Goal: Information Seeking & Learning: Learn about a topic

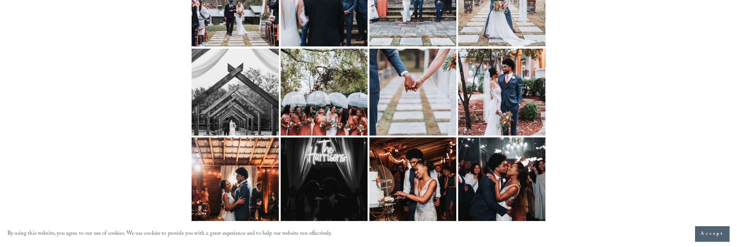
scroll to position [1749, 0]
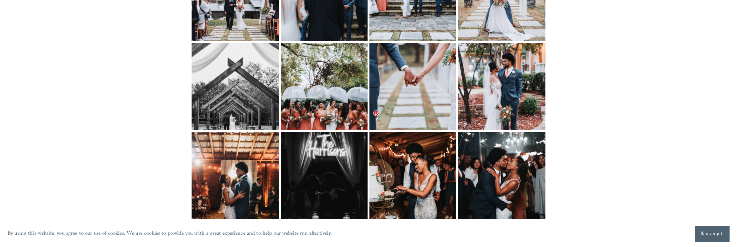
click at [418, 132] on img at bounding box center [413, 175] width 116 height 87
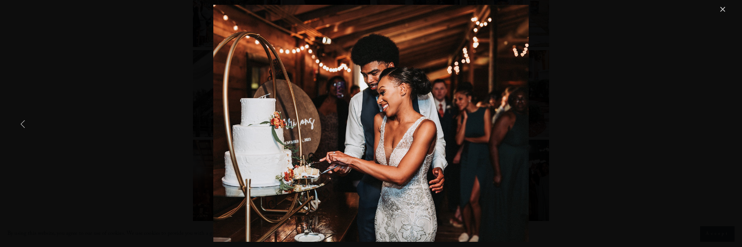
click at [20, 121] on link "Previous Item" at bounding box center [23, 123] width 16 height 16
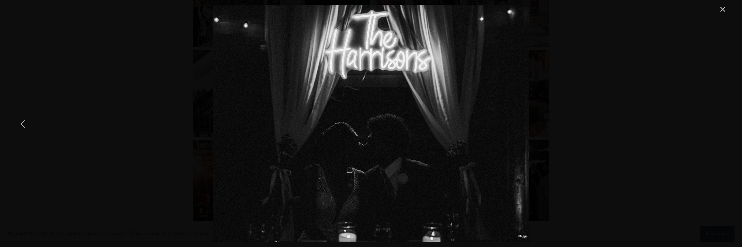
click at [20, 121] on link "Previous Item" at bounding box center [23, 123] width 16 height 16
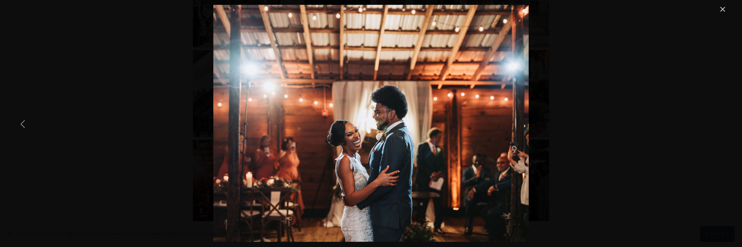
click at [20, 121] on link "Previous Item" at bounding box center [23, 123] width 16 height 16
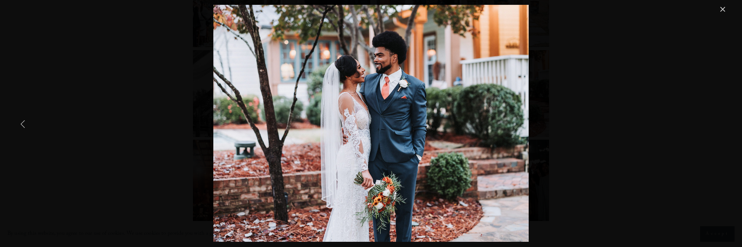
click at [20, 121] on link "Previous Item" at bounding box center [23, 123] width 16 height 16
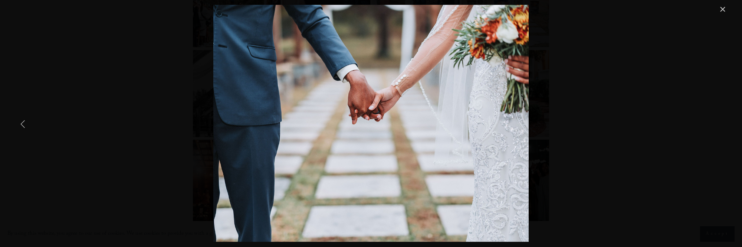
click at [20, 121] on link "Previous Item" at bounding box center [23, 123] width 16 height 16
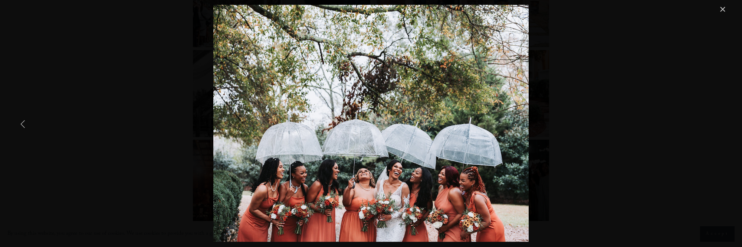
click at [20, 121] on link "Previous Item" at bounding box center [23, 123] width 16 height 16
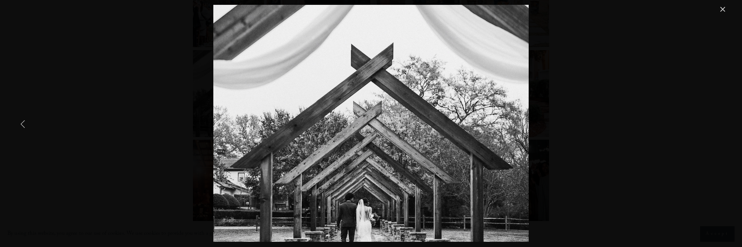
click at [20, 121] on link "Previous Item" at bounding box center [23, 123] width 16 height 16
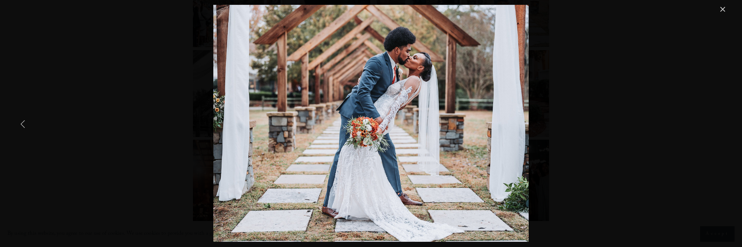
click at [20, 121] on link "Previous Item" at bounding box center [23, 123] width 16 height 16
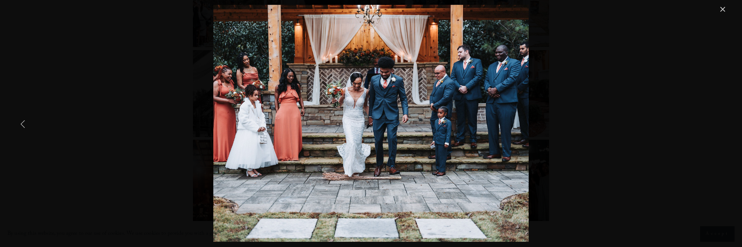
click at [103, 112] on div "Fujifilm GFX 100 II Wedding Photography" at bounding box center [371, 123] width 713 height 237
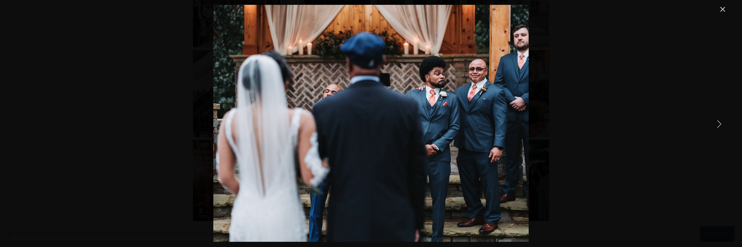
click at [727, 20] on div "Fujifilm GFX 100 II Wedding Photography" at bounding box center [371, 123] width 713 height 237
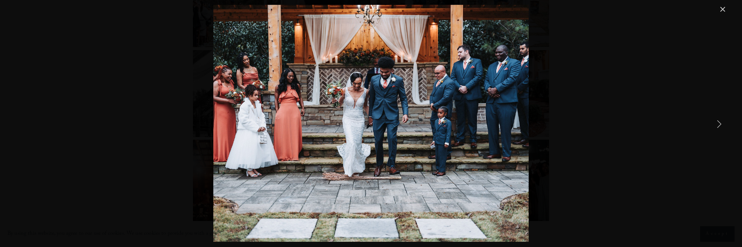
click at [721, 7] on link "Close" at bounding box center [723, 9] width 9 height 9
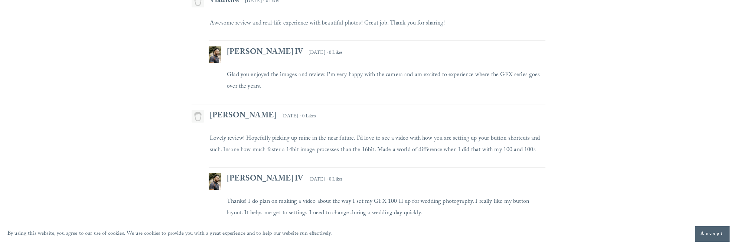
scroll to position [2516, 0]
